Goal: Answer question/provide support

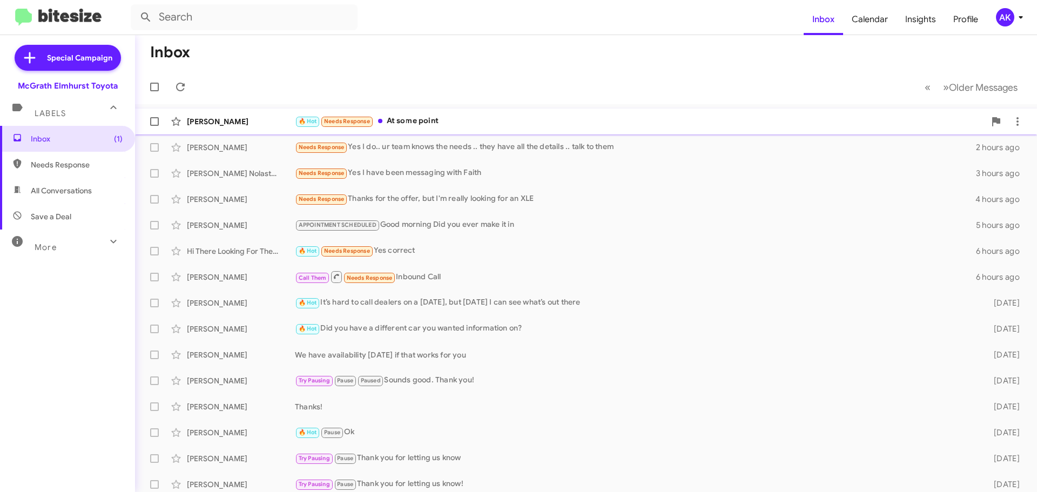
click at [411, 116] on div "🔥 Hot Needs Response At some point" at bounding box center [640, 121] width 690 height 12
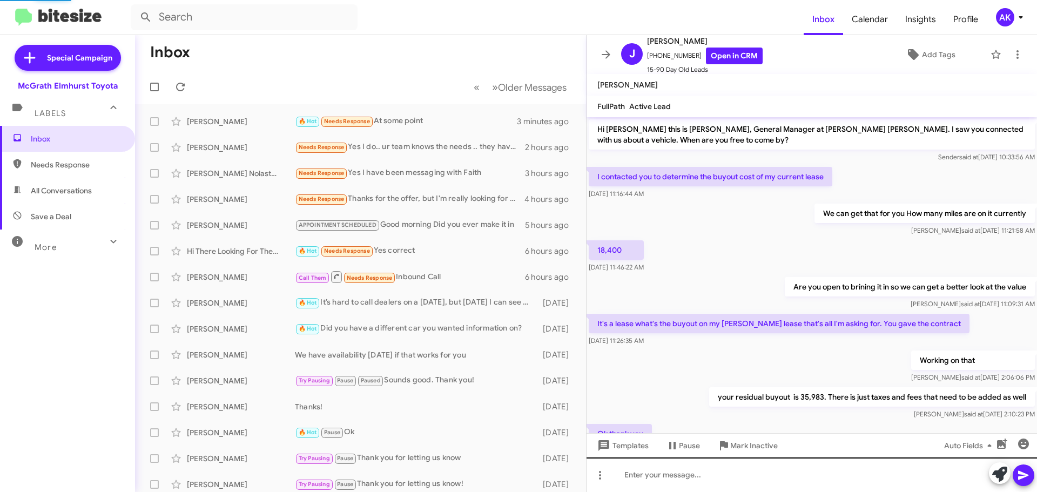
scroll to position [129, 0]
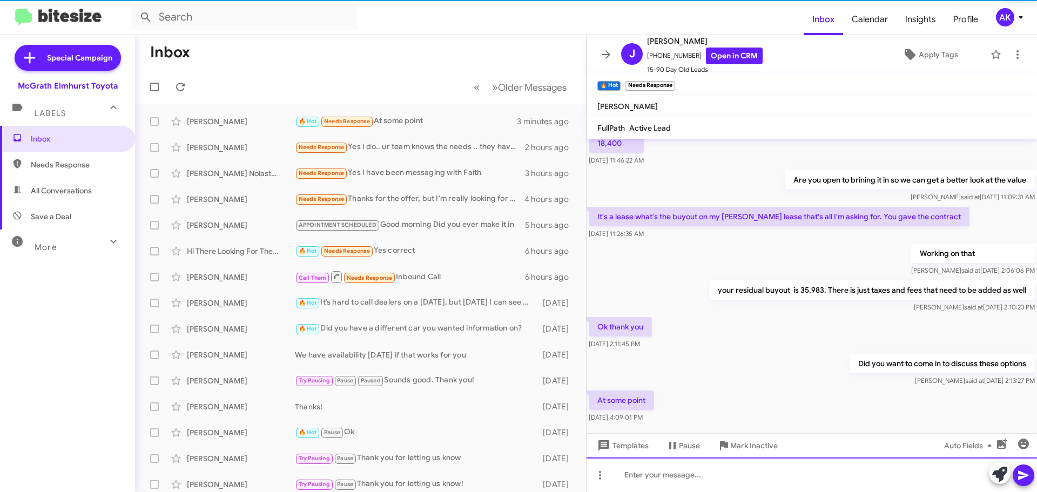
drag, startPoint x: 717, startPoint y: 464, endPoint x: 709, endPoint y: 471, distance: 10.7
click at [715, 464] on div at bounding box center [812, 475] width 451 height 35
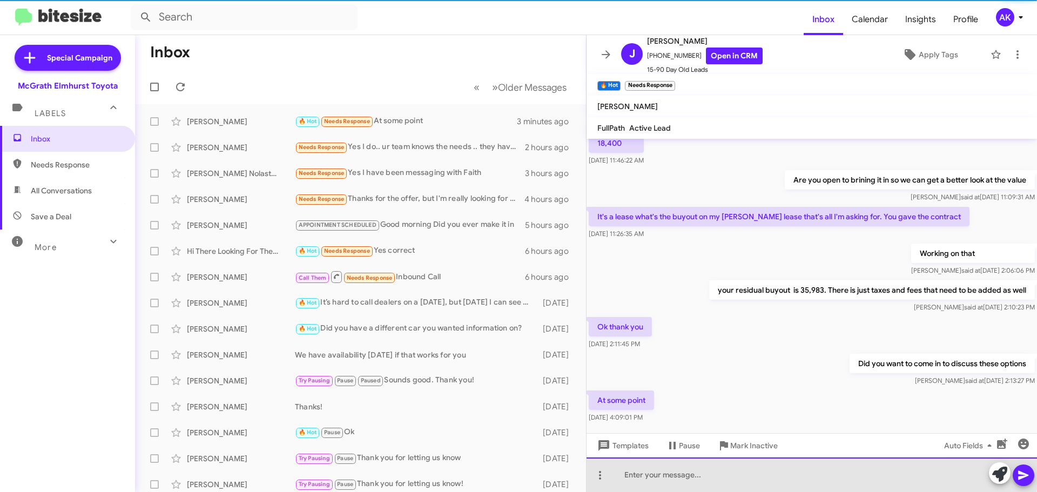
click at [709, 472] on div at bounding box center [812, 475] width 451 height 35
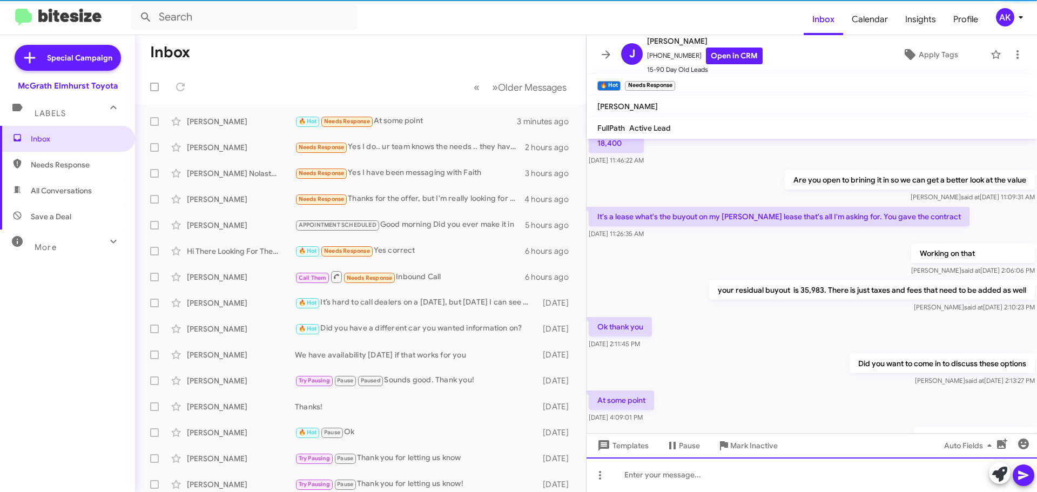
scroll to position [0, 0]
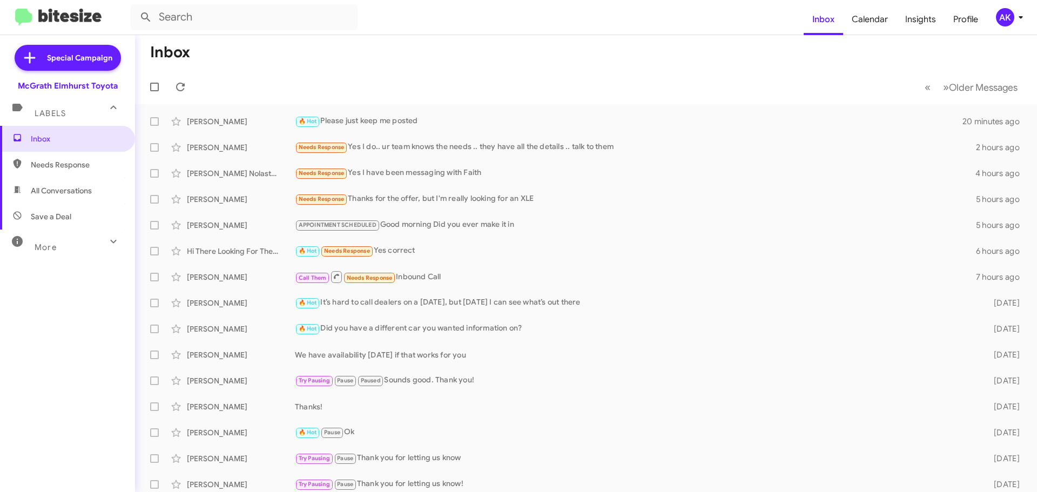
click at [96, 170] on span "Needs Response" at bounding box center [77, 164] width 92 height 11
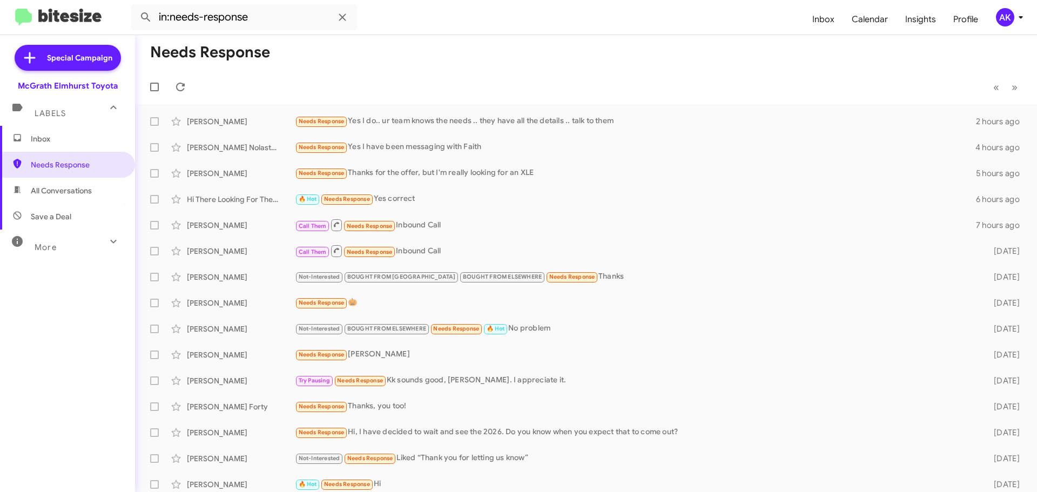
click at [88, 194] on span "All Conversations" at bounding box center [61, 190] width 61 height 11
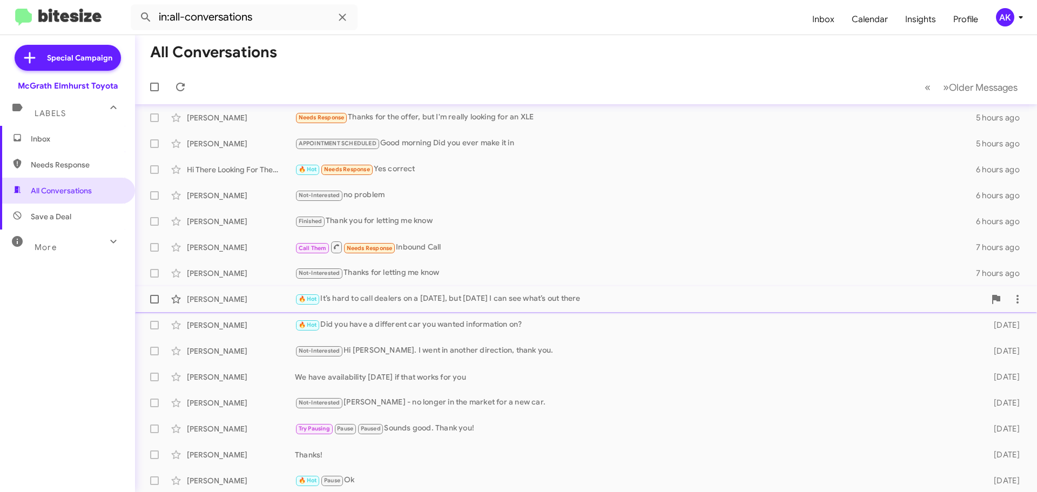
scroll to position [135, 0]
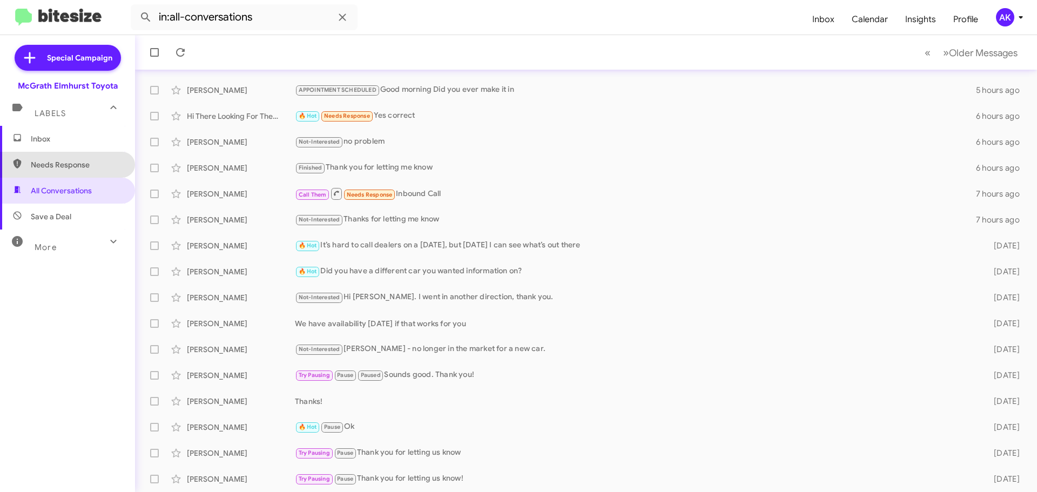
click at [99, 169] on span "Needs Response" at bounding box center [77, 164] width 92 height 11
type input "in:needs-response"
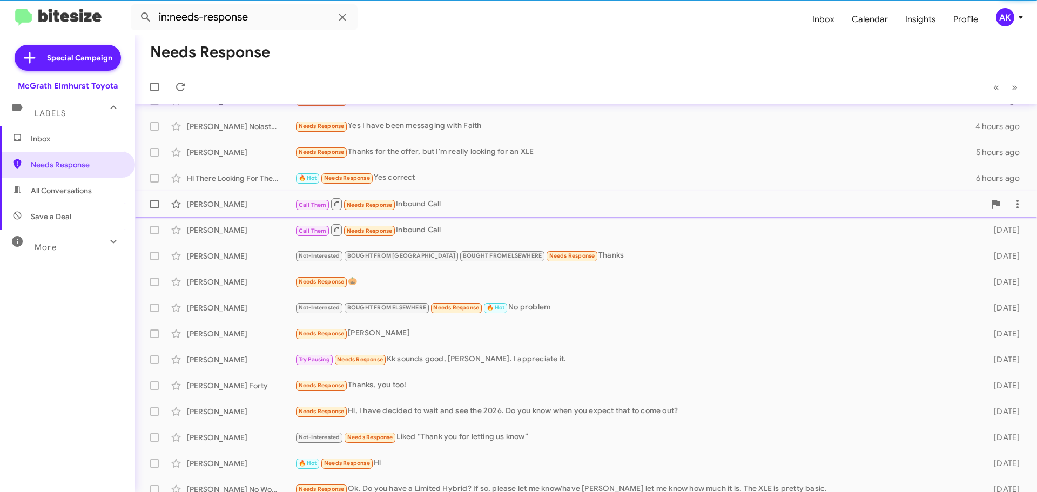
scroll to position [31, 0]
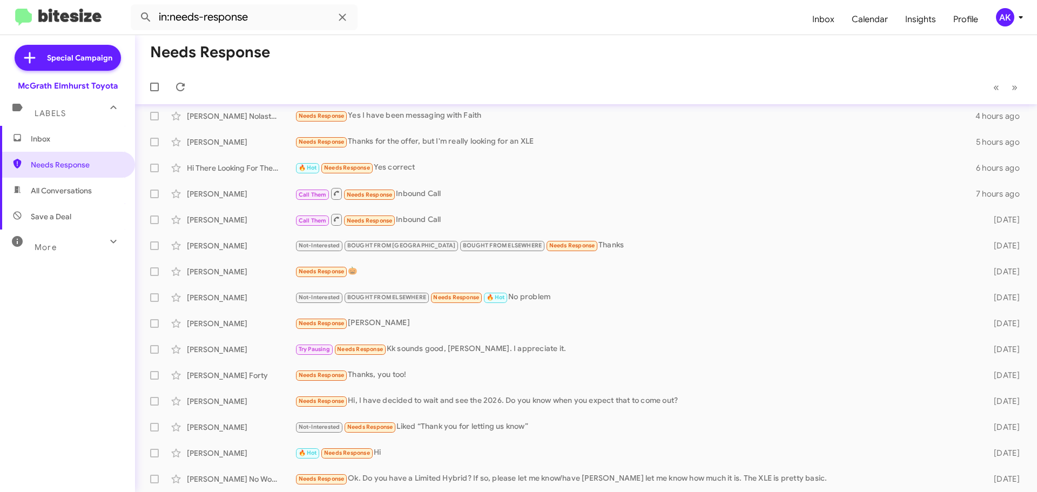
click at [71, 143] on span "Inbox" at bounding box center [77, 138] width 92 height 11
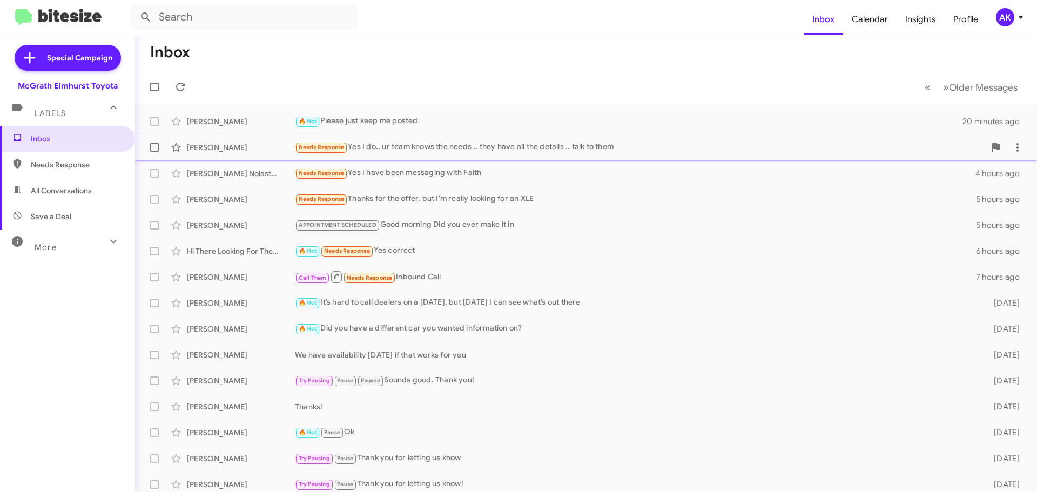
click at [392, 150] on div "Needs Response Yes I do.. ur team knows the needs .. they have all the details …" at bounding box center [640, 147] width 690 height 12
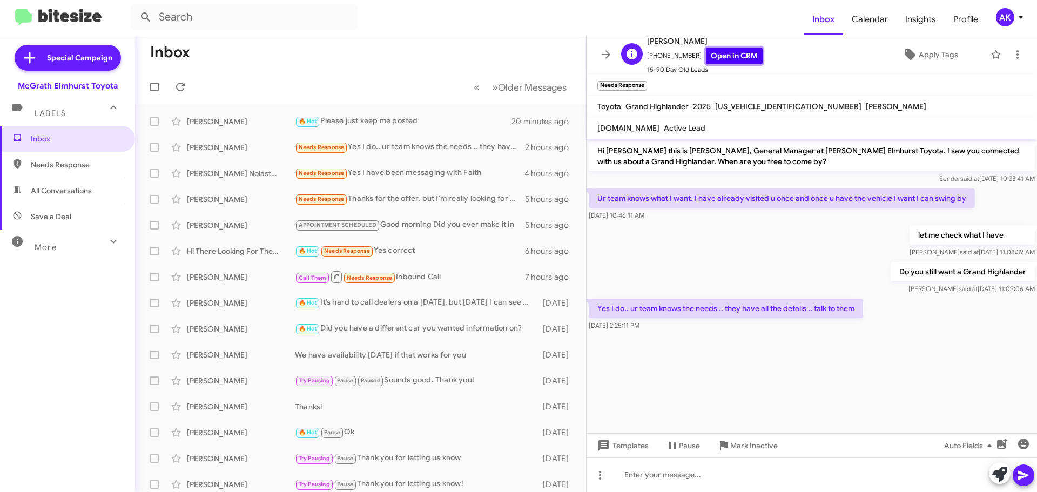
click at [709, 62] on link "Open in CRM" at bounding box center [734, 56] width 57 height 17
click at [355, 124] on div "🔥 Hot Please just keep me posted" at bounding box center [414, 121] width 239 height 12
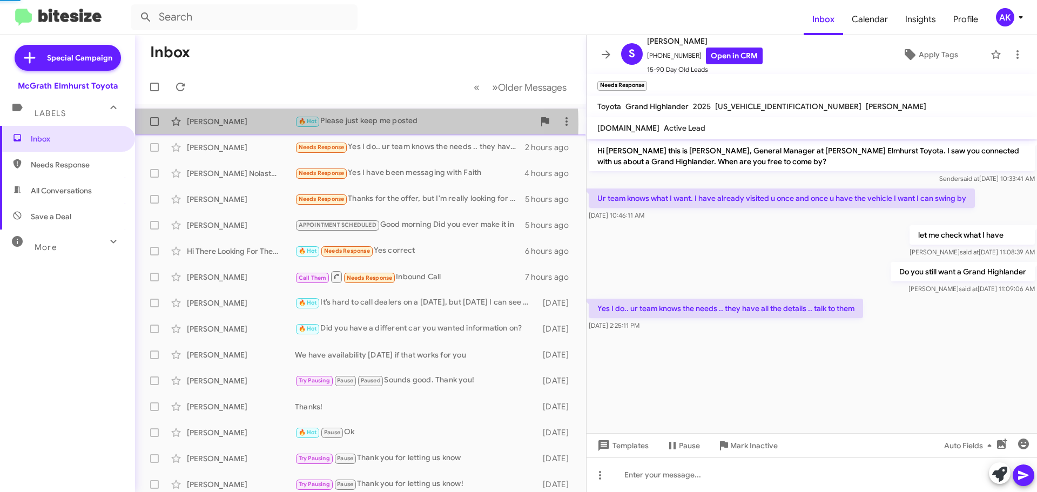
scroll to position [190, 0]
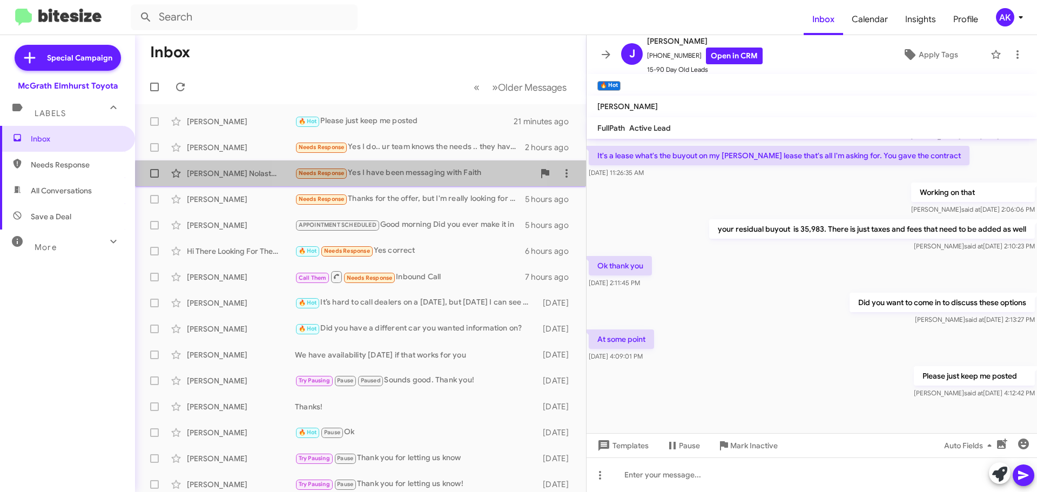
click at [369, 178] on div "Needs Response Yes I have been messaging with Faith" at bounding box center [414, 173] width 239 height 12
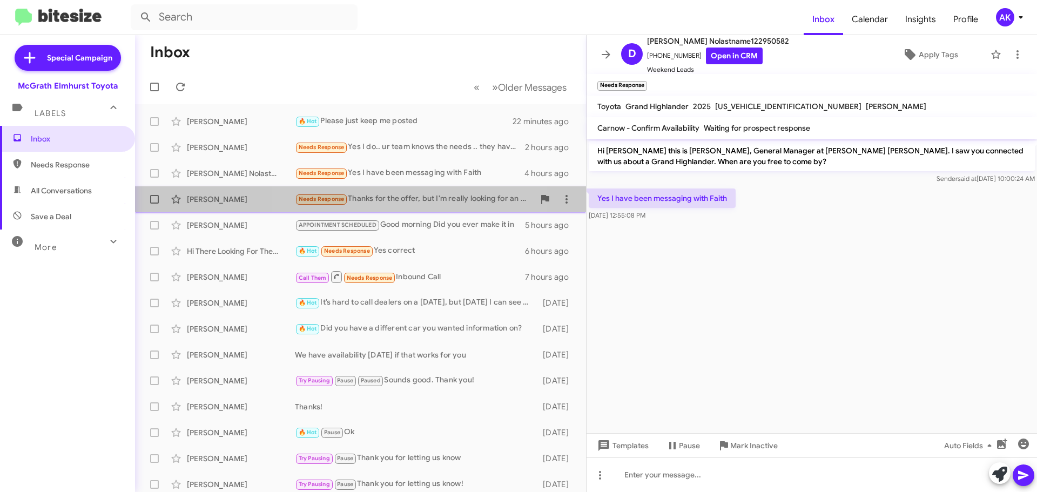
click at [382, 200] on div "Needs Response Thanks for the offer, but I'm really looking for an XLE" at bounding box center [414, 199] width 239 height 12
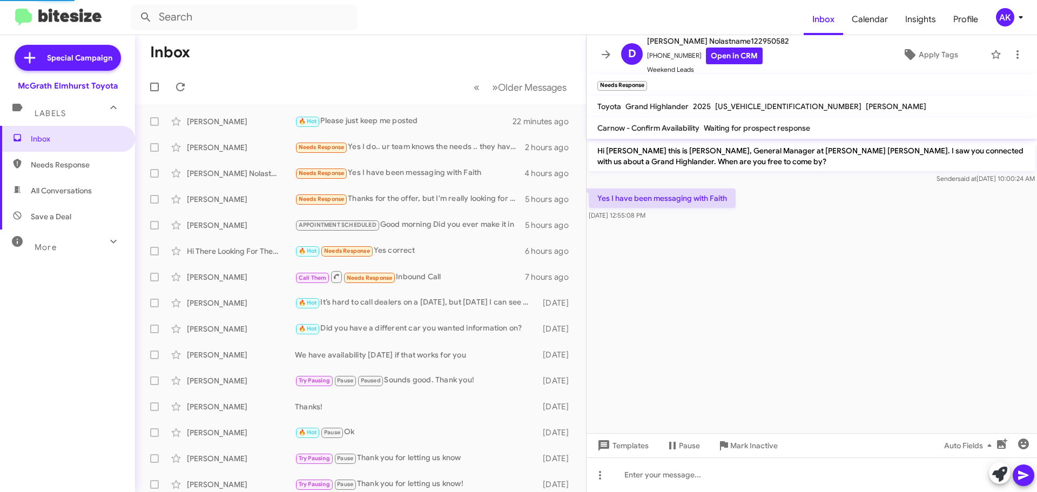
scroll to position [97, 0]
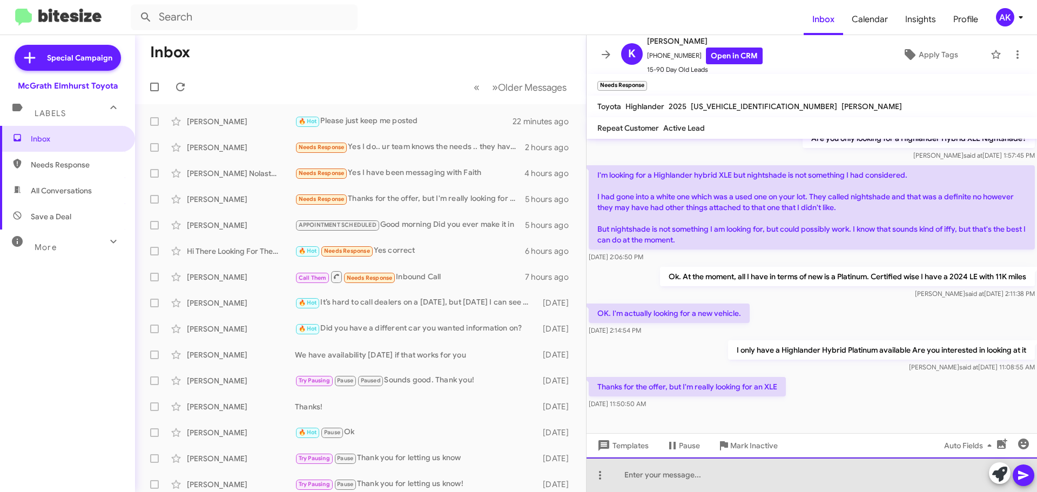
click at [720, 480] on div at bounding box center [812, 475] width 451 height 35
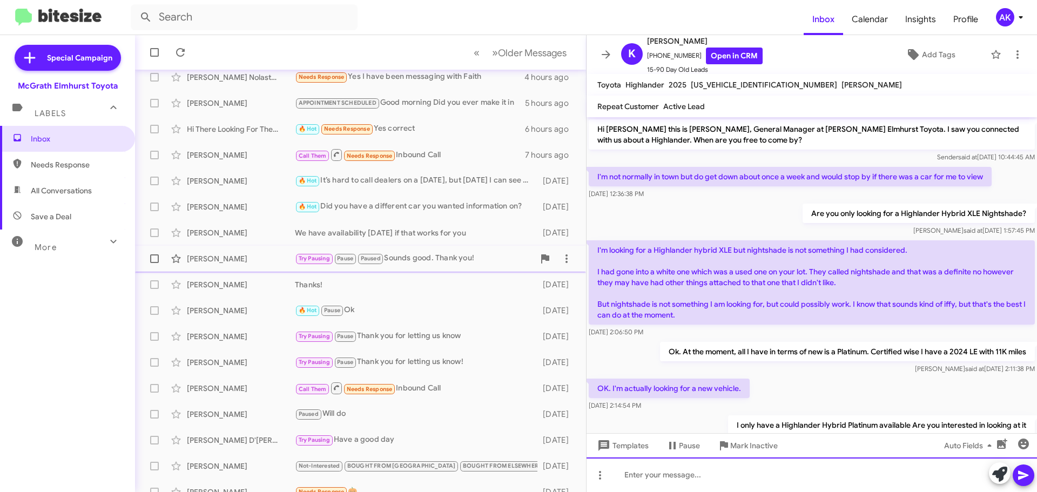
scroll to position [135, 0]
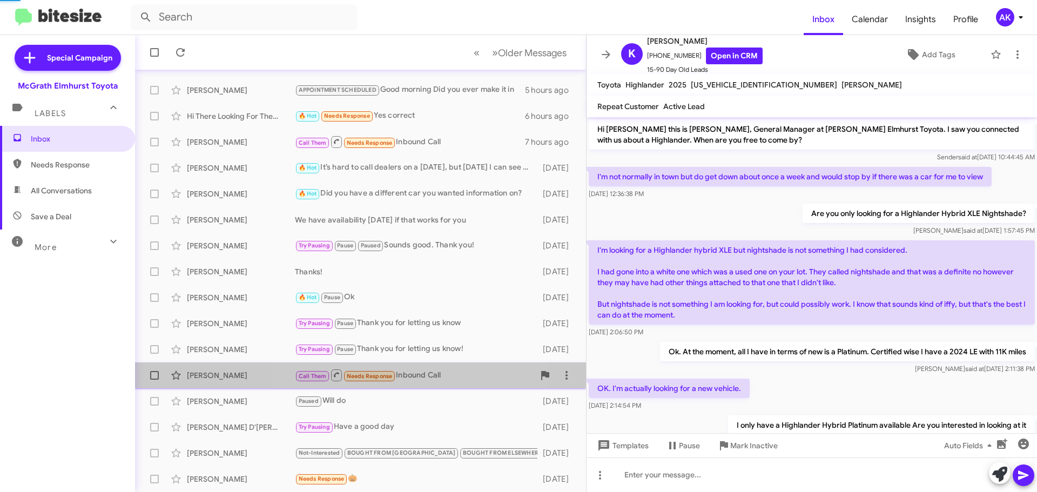
click at [416, 372] on div "Call Them Needs Response Inbound Call" at bounding box center [414, 375] width 239 height 14
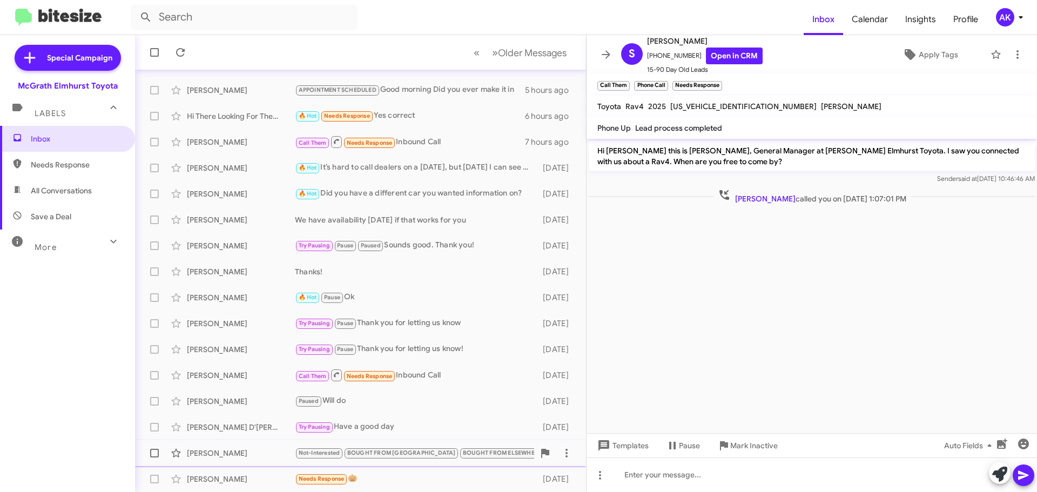
click at [463, 449] on span "BOUGHT FROM ELSEWHERE" at bounding box center [502, 452] width 79 height 7
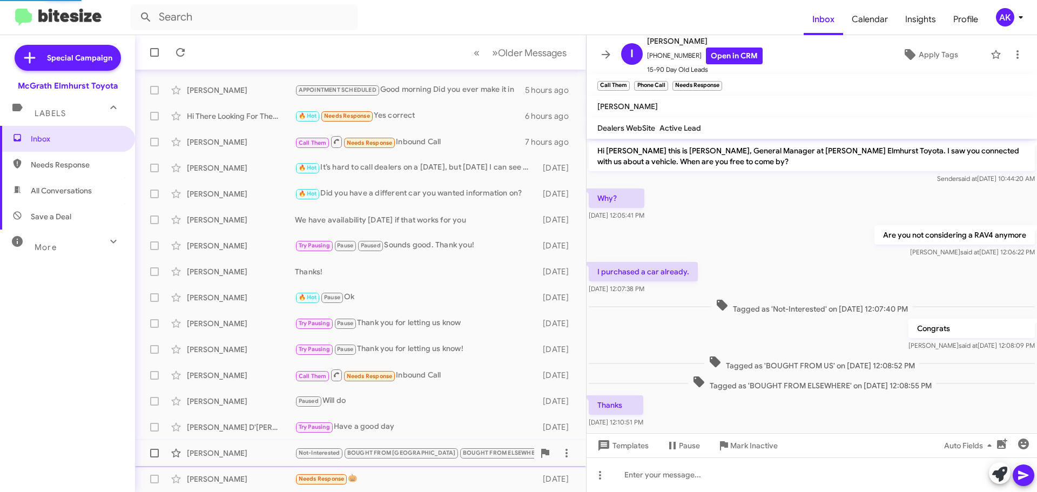
scroll to position [21, 0]
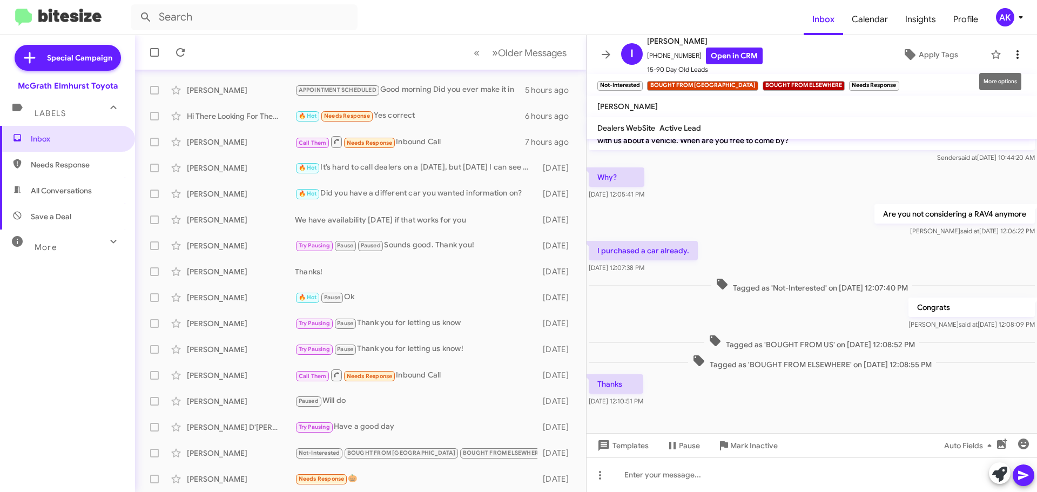
click at [1015, 49] on icon at bounding box center [1017, 54] width 13 height 13
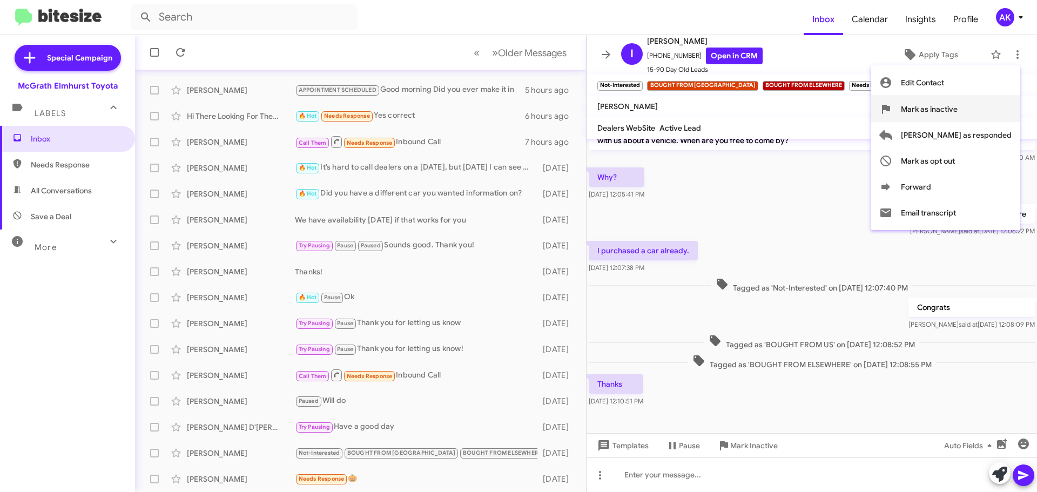
click at [958, 115] on span "Mark as inactive" at bounding box center [929, 109] width 57 height 26
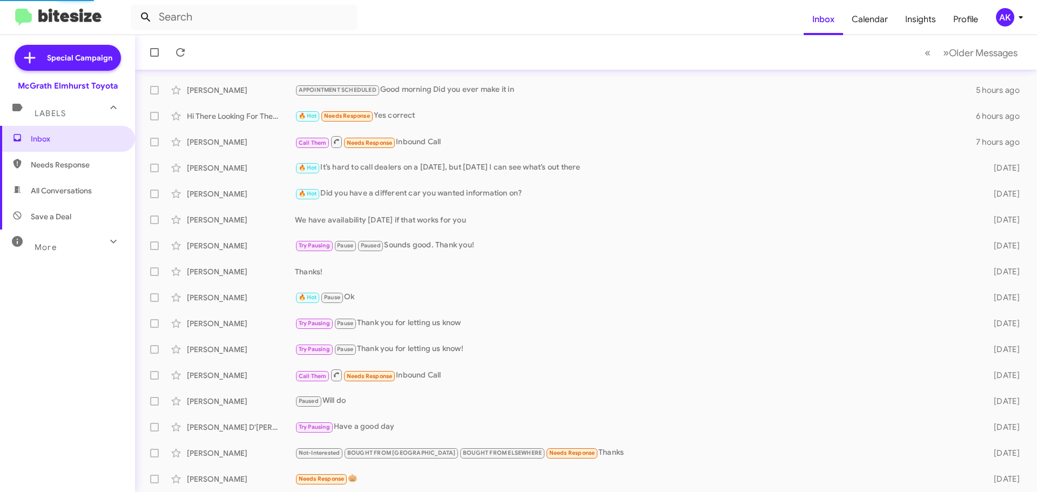
scroll to position [109, 0]
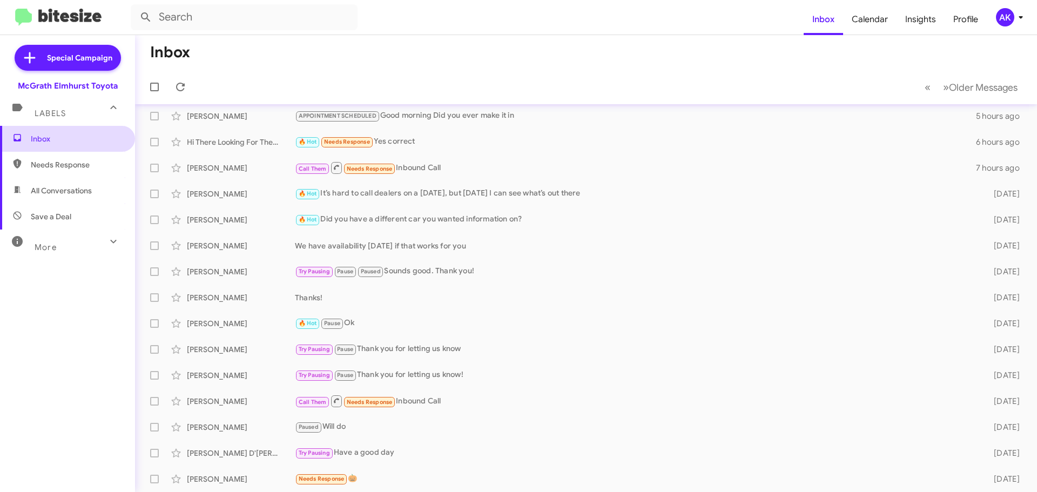
click at [50, 134] on span "Inbox" at bounding box center [77, 138] width 92 height 11
